Goal: Information Seeking & Learning: Learn about a topic

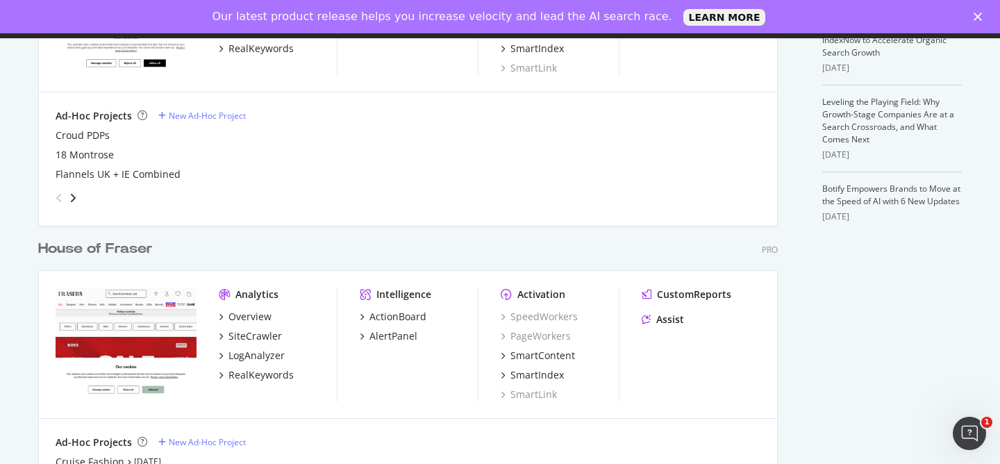
scroll to position [496, 0]
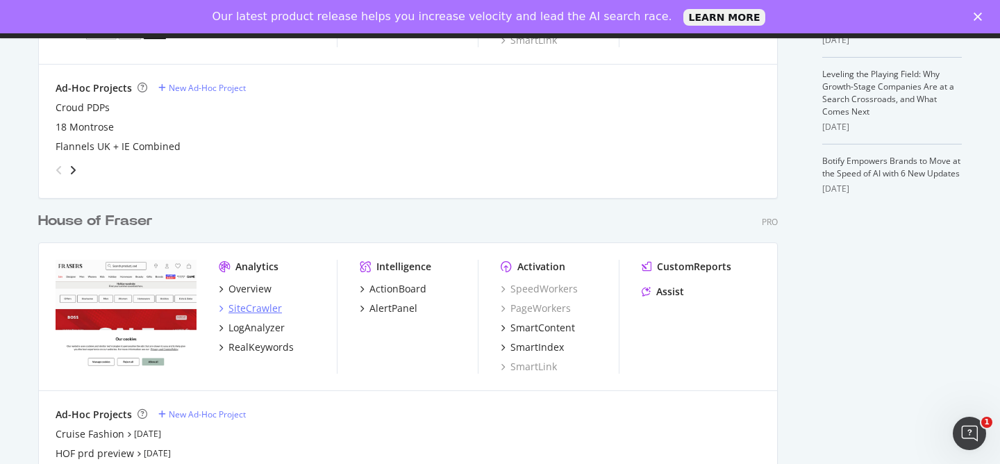
click at [265, 305] on div "SiteCrawler" at bounding box center [254, 308] width 53 height 14
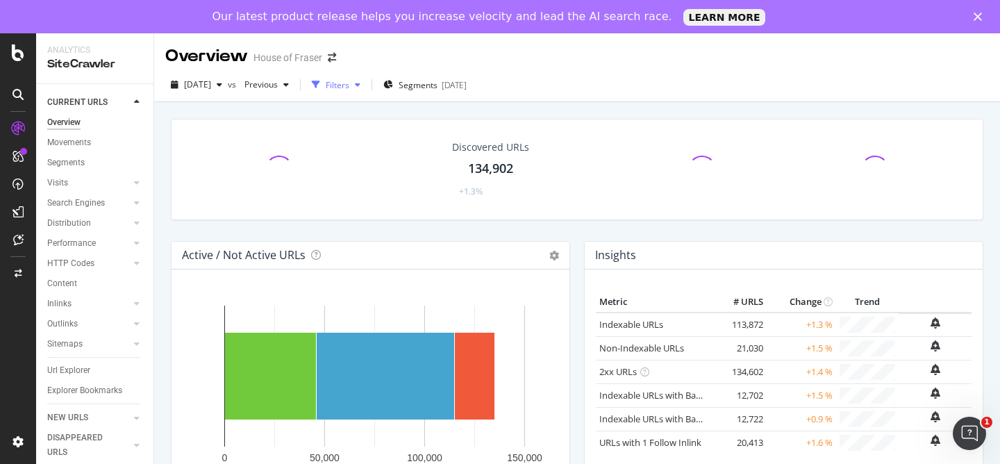
click at [366, 92] on div "Filters" at bounding box center [336, 84] width 60 height 21
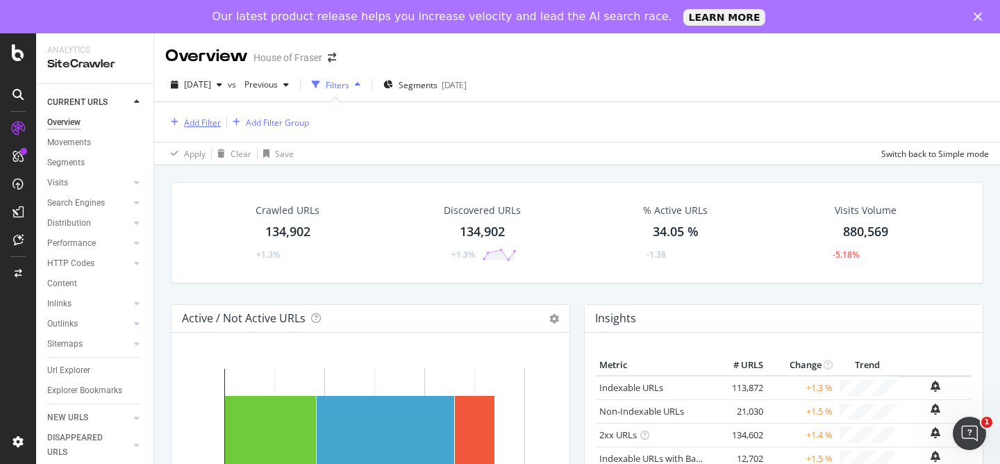
click at [194, 124] on div "Add Filter" at bounding box center [202, 123] width 37 height 12
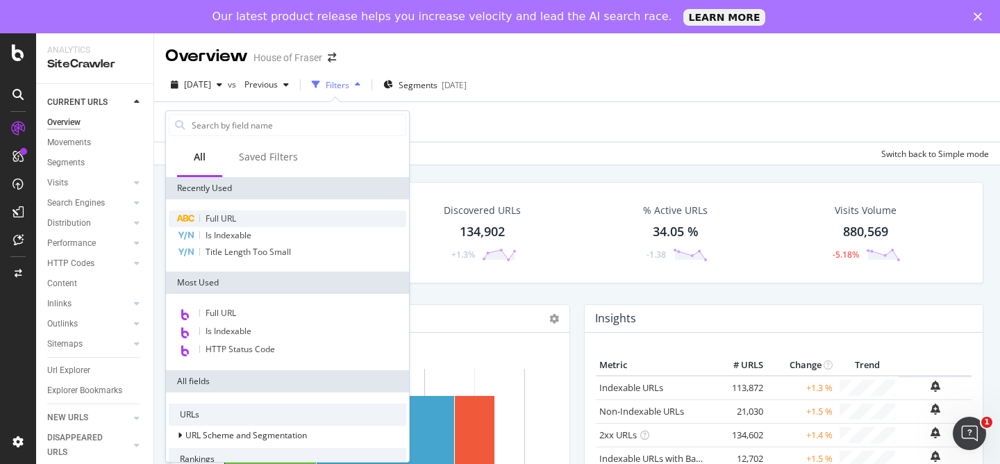
click at [224, 217] on span "Full URL" at bounding box center [221, 218] width 31 height 12
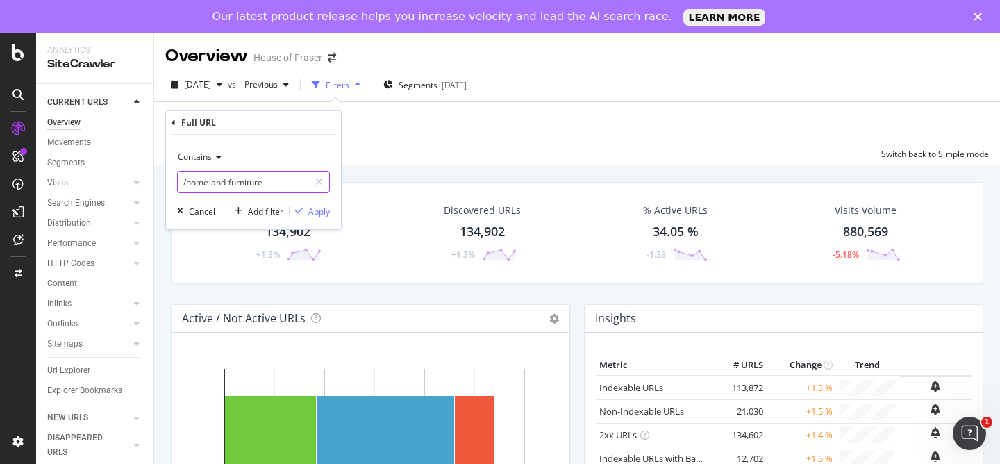
click at [285, 184] on input "/home-and-furniture" at bounding box center [243, 182] width 131 height 22
paste input "brand/the-north-fac"
type input "/brand/the-north-face"
click at [316, 212] on div "Apply" at bounding box center [319, 212] width 22 height 12
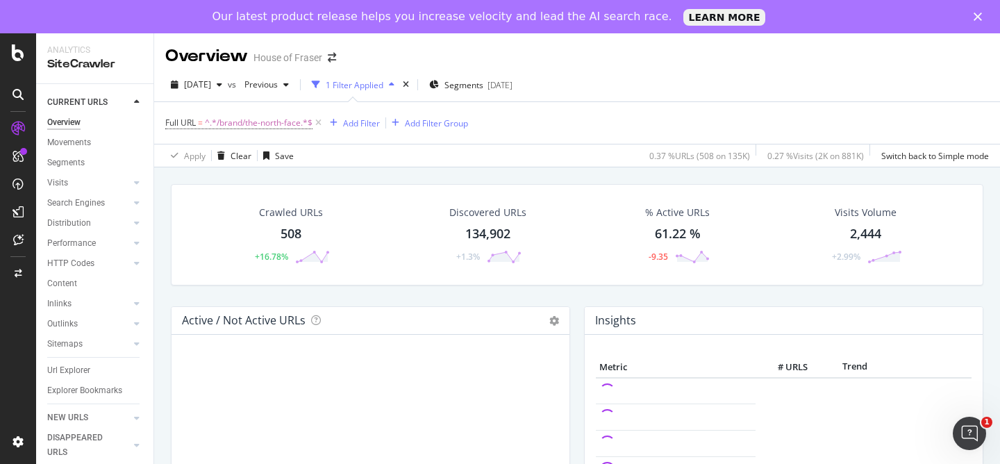
scroll to position [3, 0]
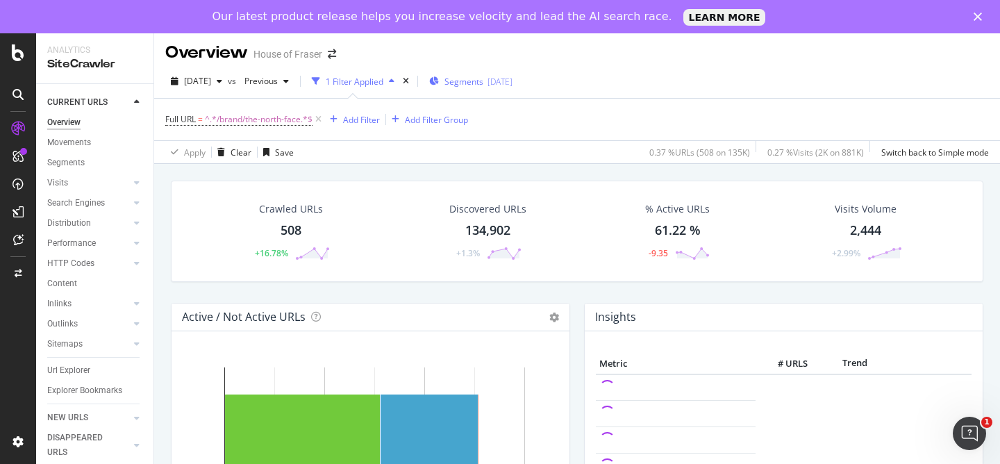
click at [483, 83] on span "Segments" at bounding box center [463, 82] width 39 height 12
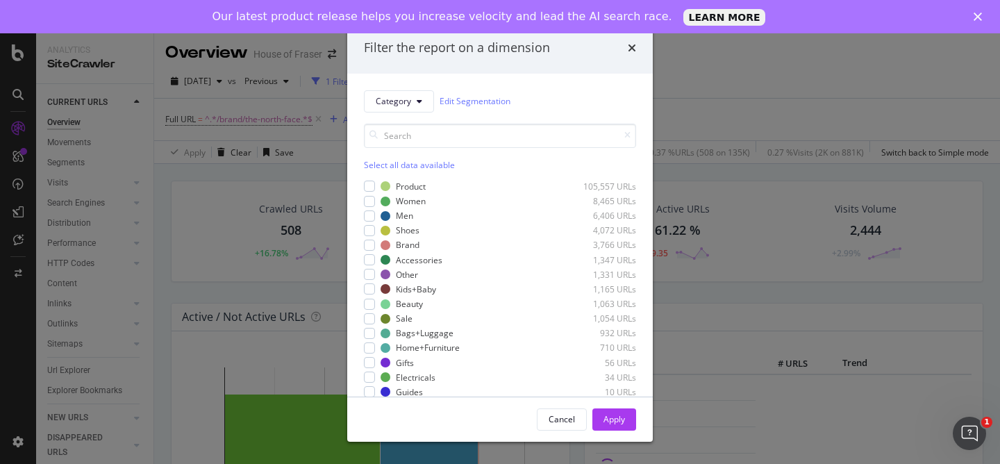
click at [400, 167] on div "Select all data available" at bounding box center [500, 165] width 272 height 12
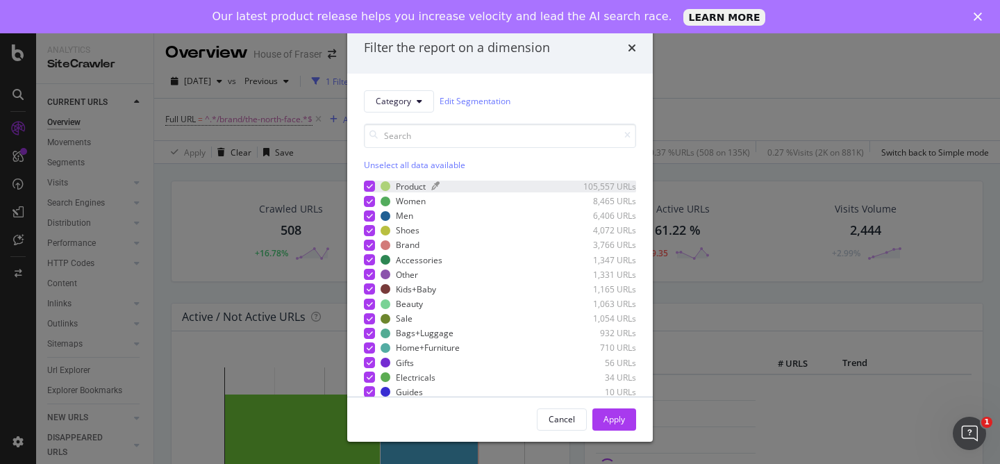
click at [400, 190] on div "Product" at bounding box center [411, 187] width 30 height 12
click at [604, 417] on div "Apply" at bounding box center [614, 419] width 22 height 12
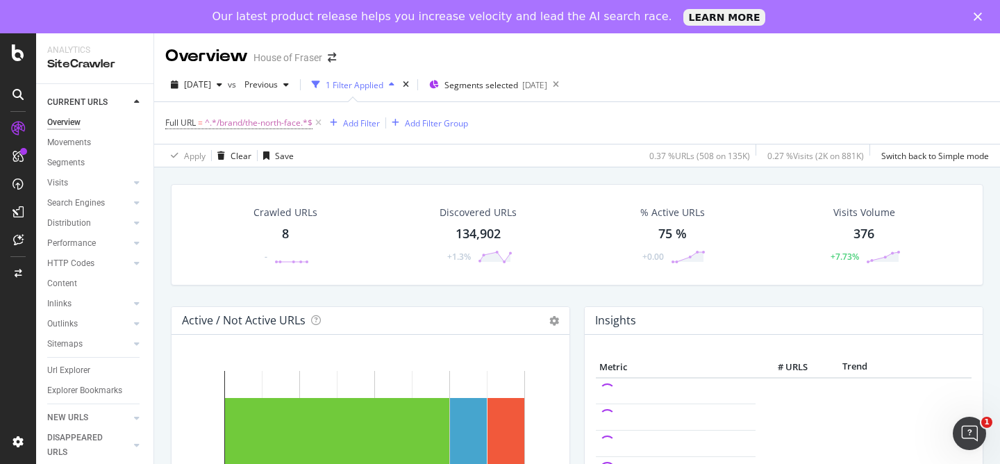
click at [294, 199] on div "Crawled URLs 8 -" at bounding box center [286, 235] width 92 height 72
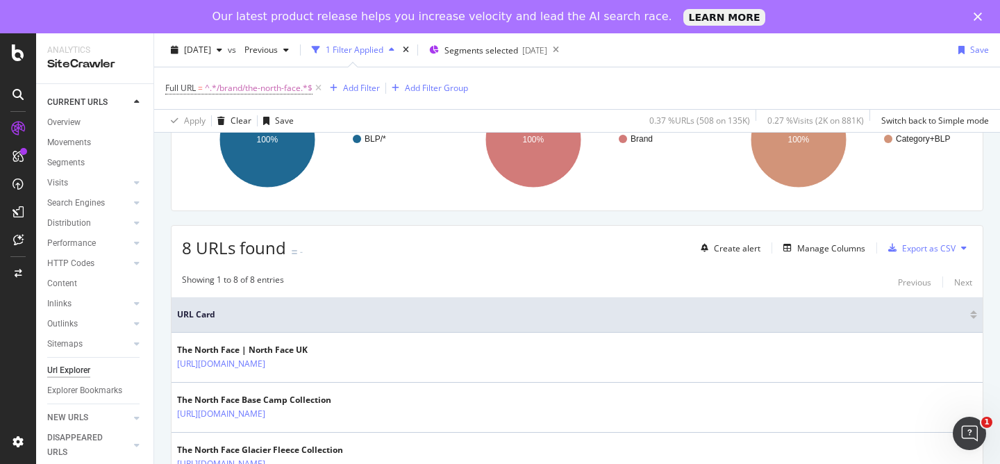
scroll to position [174, 0]
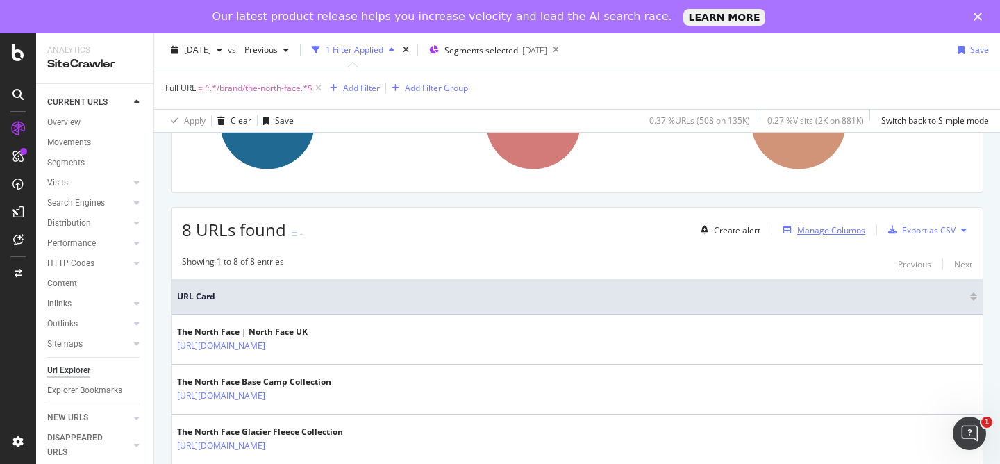
click at [833, 233] on div "Manage Columns" at bounding box center [831, 230] width 68 height 12
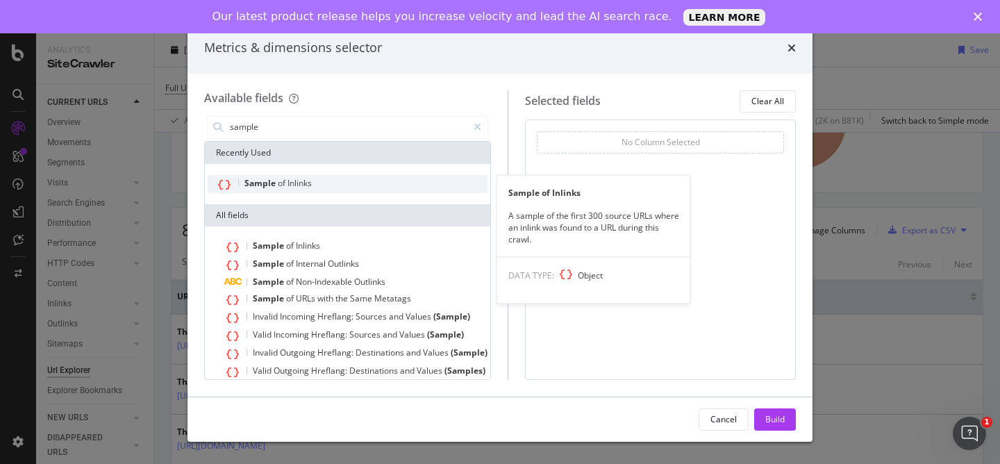
type input "sample"
click at [364, 183] on div "Sample of Inlinks" at bounding box center [348, 184] width 280 height 18
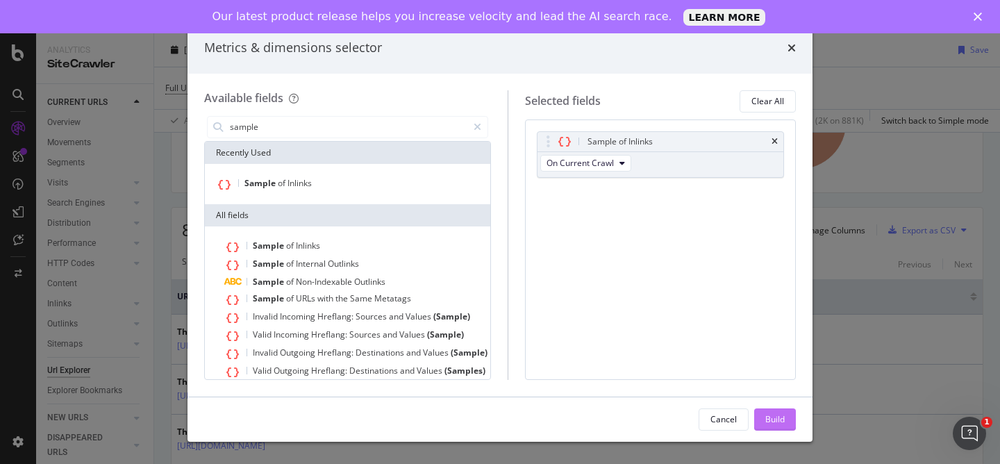
click at [767, 410] on div "Build" at bounding box center [774, 419] width 19 height 21
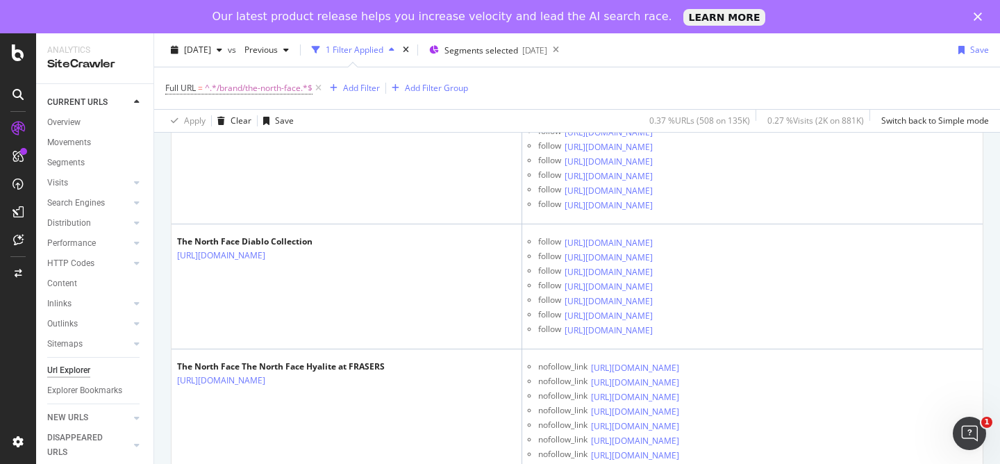
scroll to position [4931, 0]
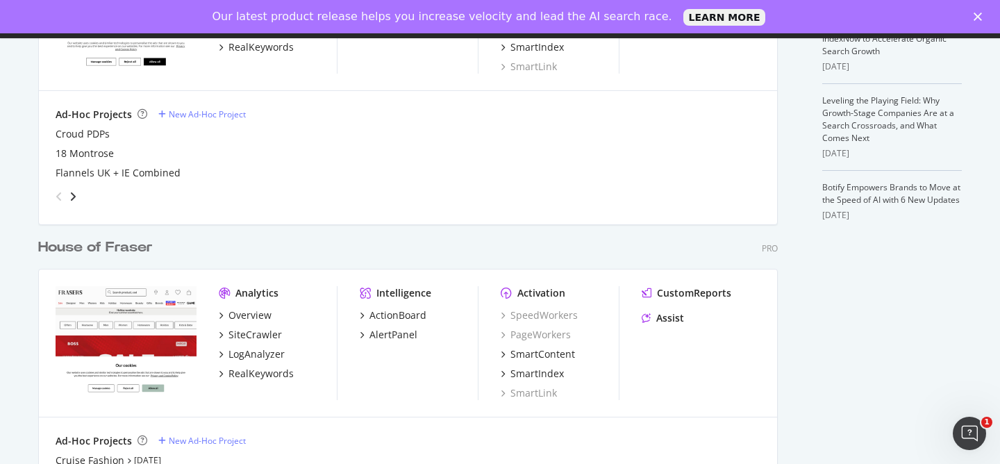
scroll to position [503, 0]
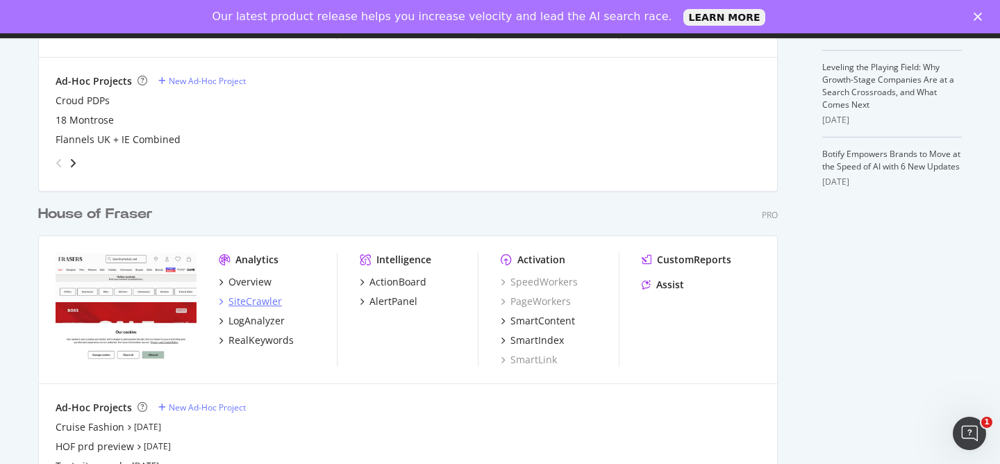
click at [262, 300] on div "SiteCrawler" at bounding box center [254, 301] width 53 height 14
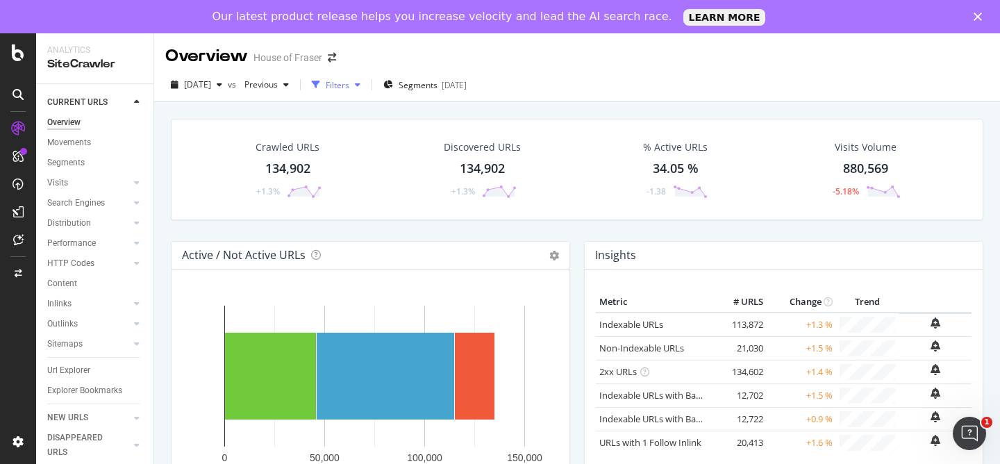
click at [366, 83] on div "button" at bounding box center [357, 85] width 17 height 8
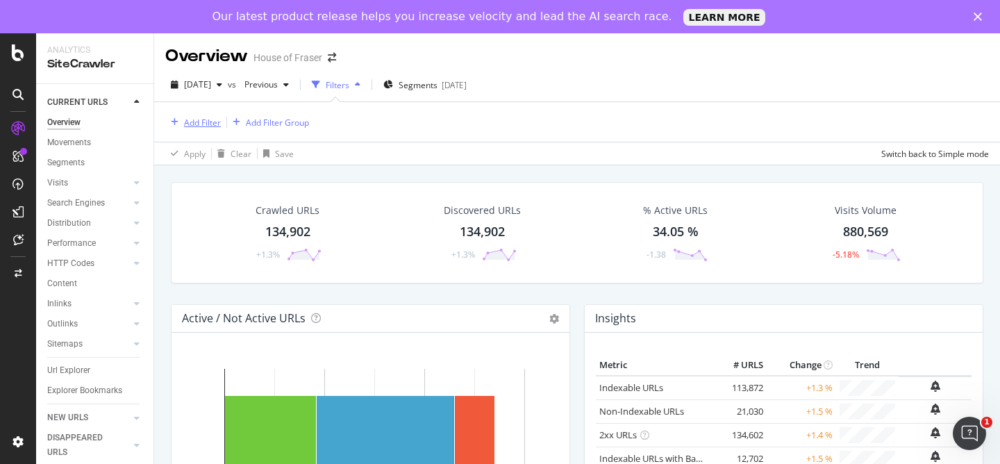
click at [209, 117] on div "Add Filter" at bounding box center [202, 123] width 37 height 12
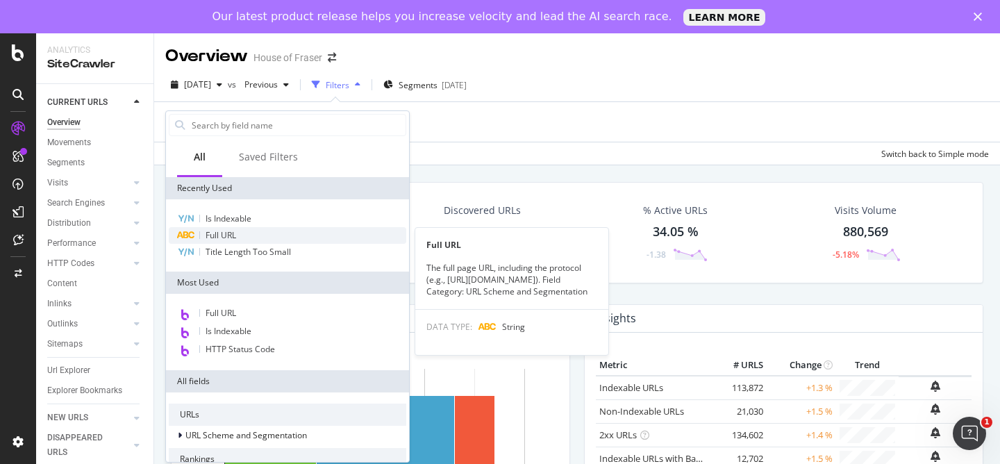
click at [234, 235] on span "Full URL" at bounding box center [221, 235] width 31 height 12
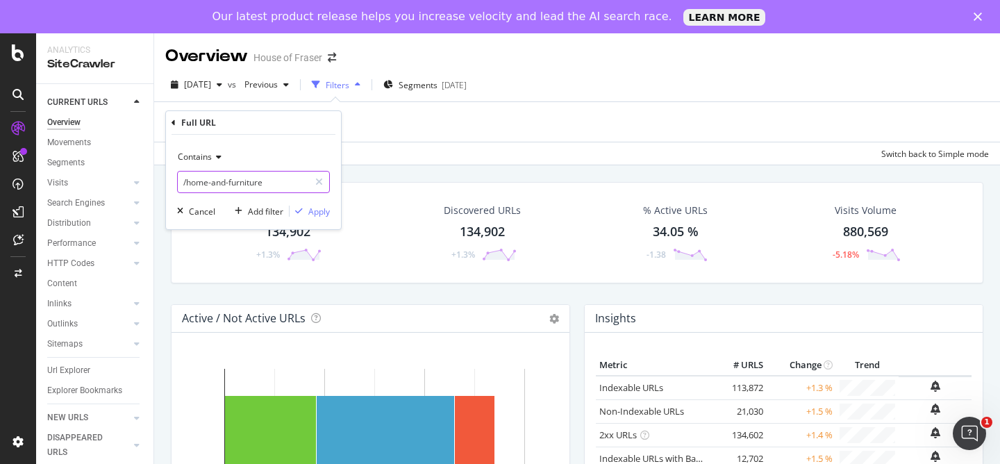
click at [272, 178] on input "/home-and-furniture" at bounding box center [243, 182] width 131 height 22
paste input "sale/the-north-fac"
type input "/sale/the-north-face"
drag, startPoint x: 318, startPoint y: 213, endPoint x: 438, endPoint y: 13, distance: 233.3
click at [318, 213] on div "Apply" at bounding box center [319, 212] width 22 height 12
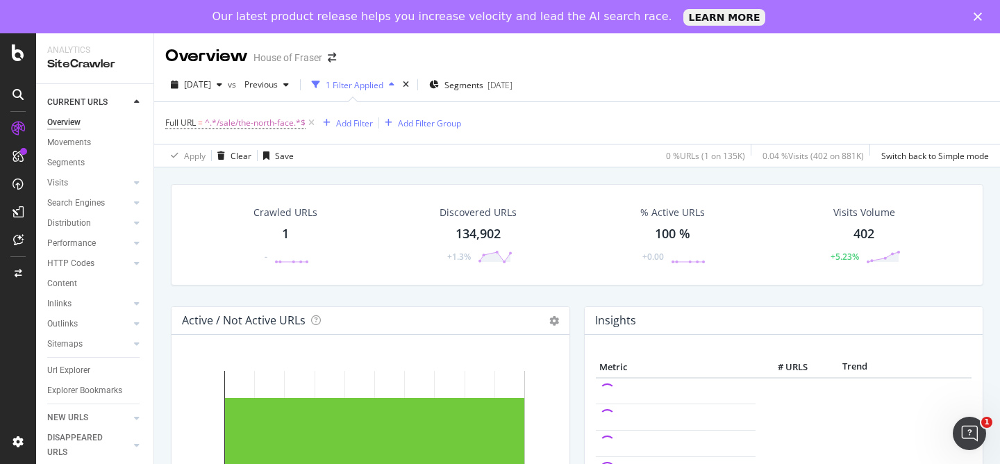
click at [289, 218] on div "Crawled URLs" at bounding box center [285, 213] width 64 height 14
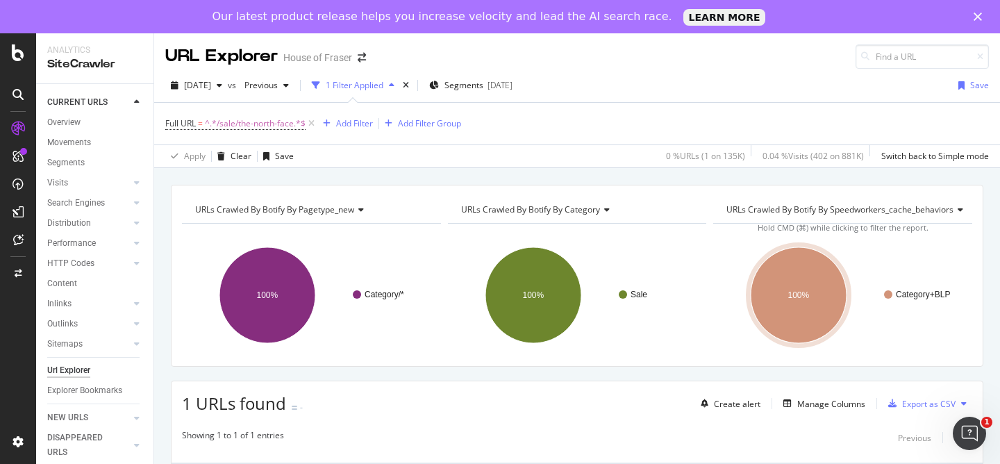
scroll to position [140, 0]
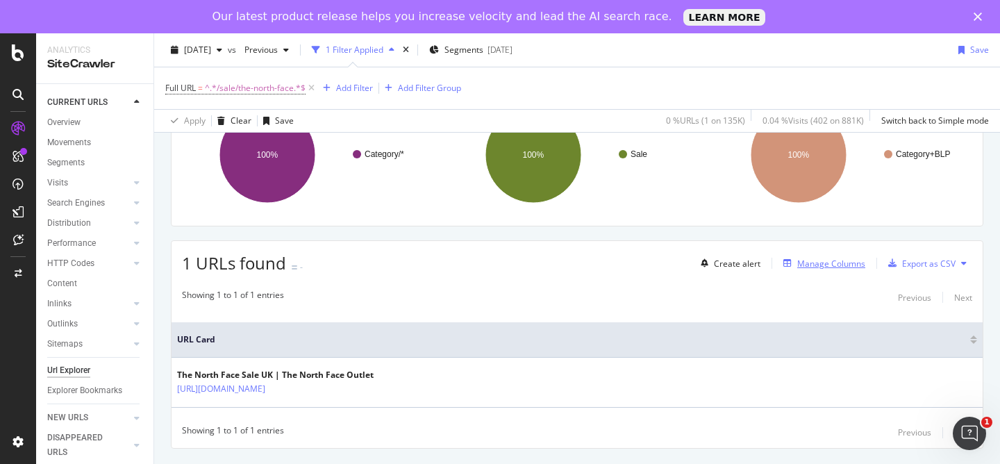
click at [838, 269] on div "Manage Columns" at bounding box center [831, 264] width 68 height 12
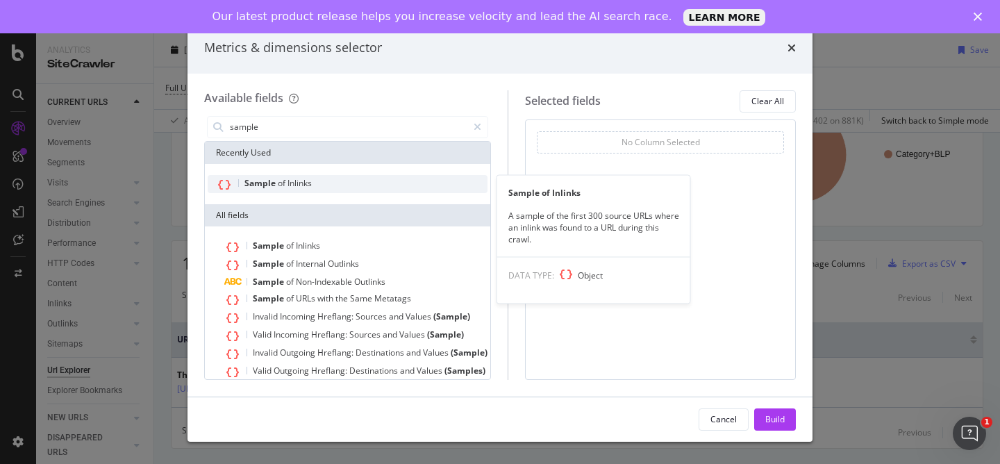
type input "sample"
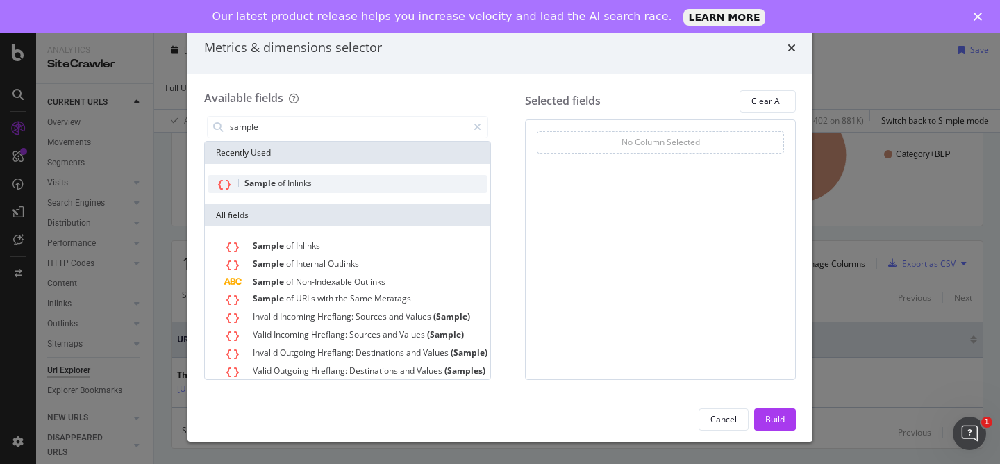
click at [339, 177] on div "Sample of Inlinks" at bounding box center [348, 184] width 280 height 18
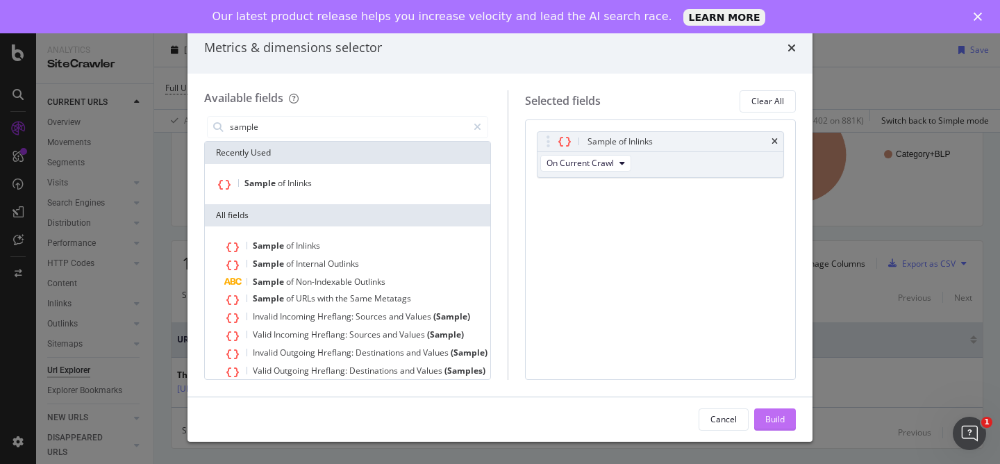
click at [777, 430] on button "Build" at bounding box center [775, 419] width 42 height 22
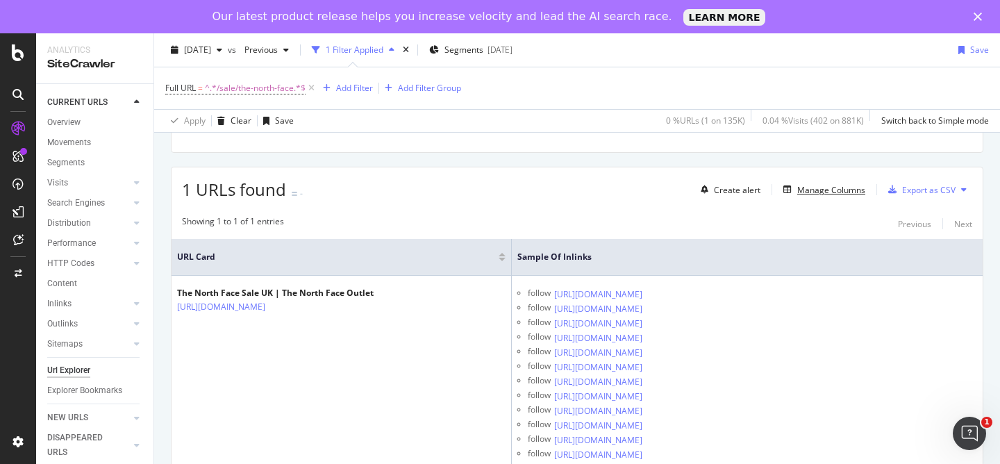
scroll to position [228, 0]
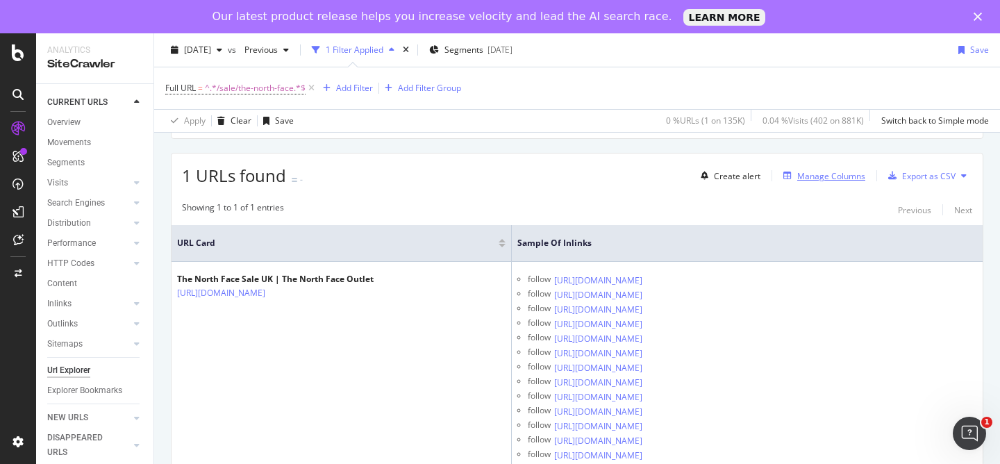
click at [846, 174] on div "Manage Columns" at bounding box center [831, 176] width 68 height 12
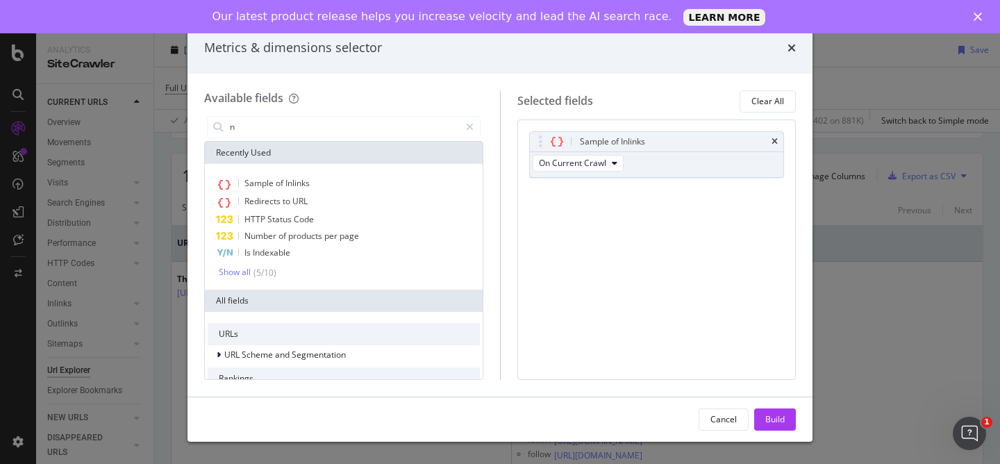
type input "nm"
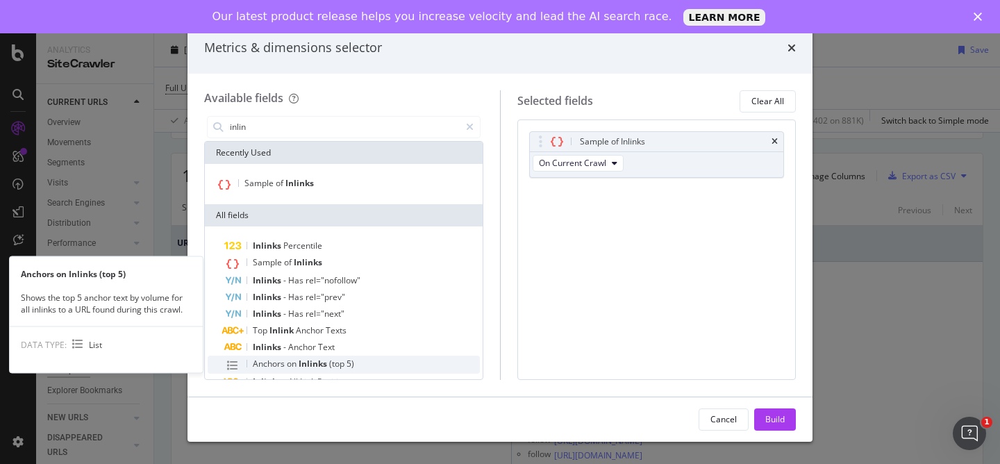
scroll to position [56, 0]
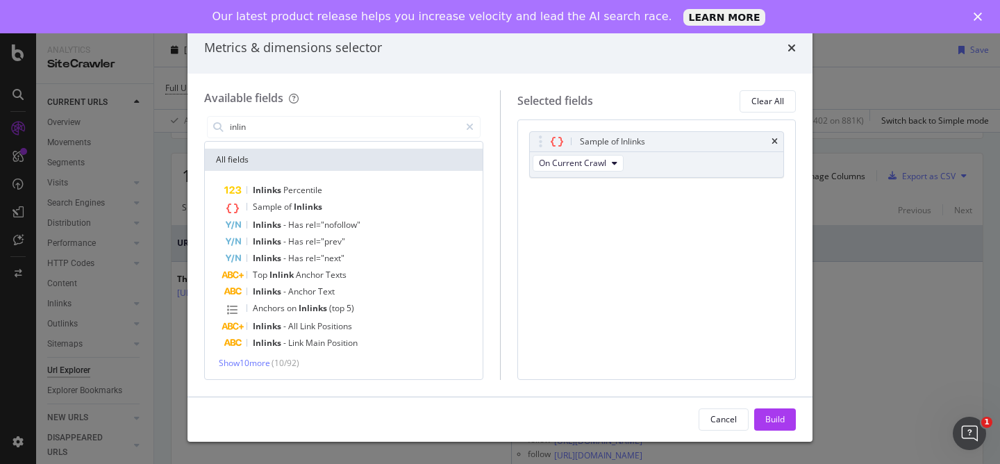
type input "inlin"
click at [783, 48] on div "Metrics & dimensions selector" at bounding box center [500, 48] width 592 height 18
click at [793, 45] on icon "times" at bounding box center [791, 47] width 8 height 11
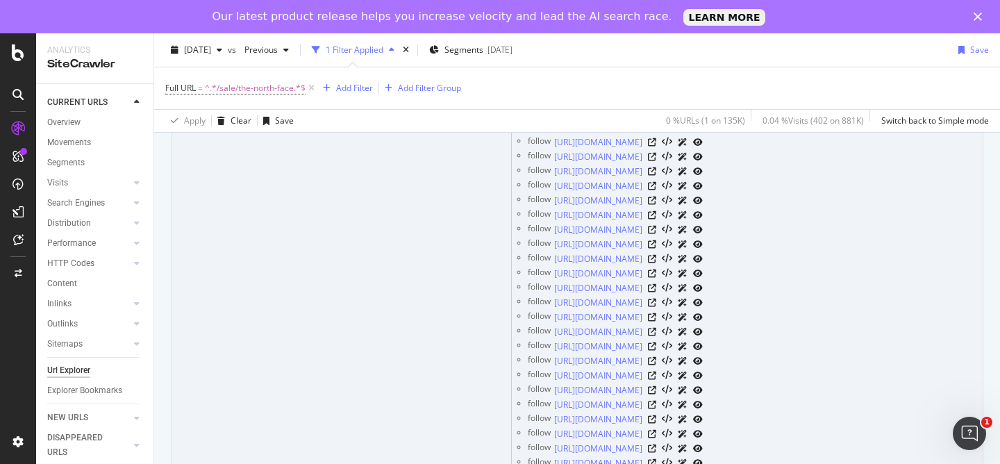
scroll to position [0, 0]
